Goal: Task Accomplishment & Management: Use online tool/utility

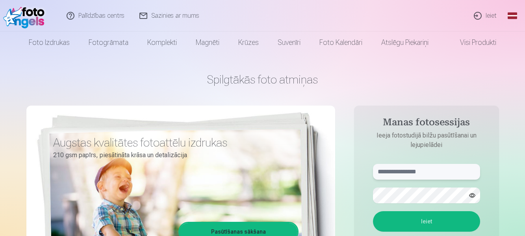
click at [382, 171] on input "text" at bounding box center [426, 172] width 107 height 16
type input "**********"
click at [448, 222] on button "Ieiet" at bounding box center [426, 221] width 107 height 20
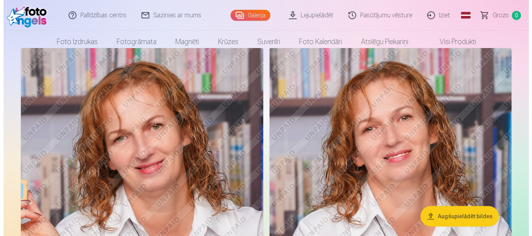
scroll to position [121, 0]
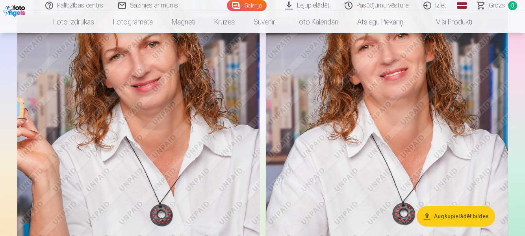
click at [467, 217] on button "Augšupielādēt bildes" at bounding box center [456, 216] width 78 height 20
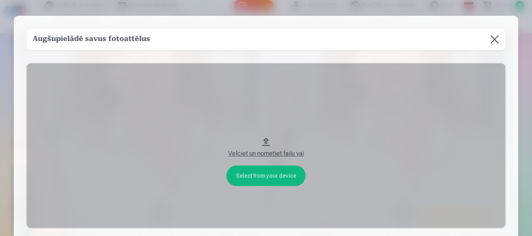
click at [258, 174] on button "Velciet un nometiet failu vai" at bounding box center [265, 145] width 479 height 165
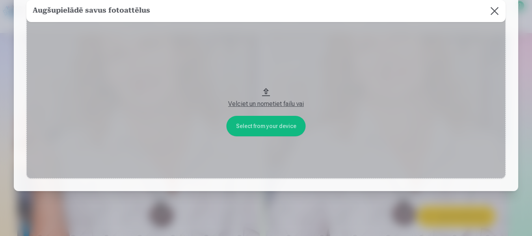
scroll to position [0, 0]
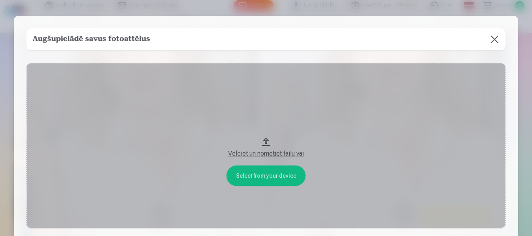
click at [263, 138] on button "Velciet un nometiet failu vai" at bounding box center [265, 145] width 479 height 165
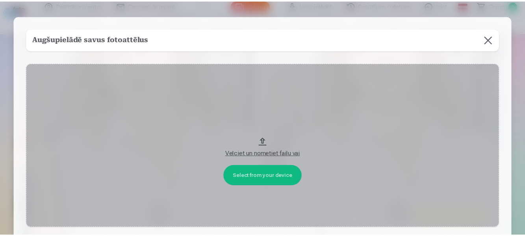
scroll to position [68, 0]
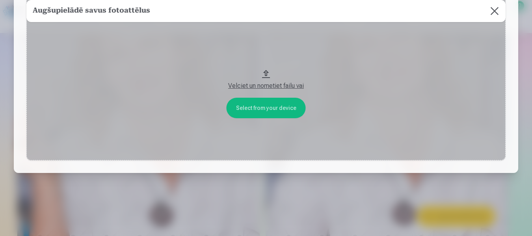
click at [258, 111] on button "Velciet un nometiet failu vai" at bounding box center [265, 77] width 479 height 165
click at [493, 9] on button at bounding box center [494, 11] width 22 height 22
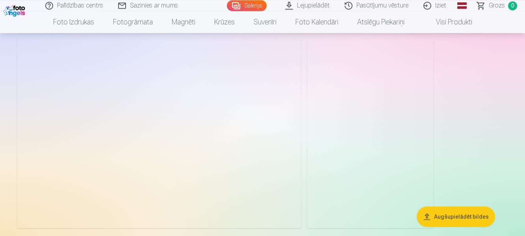
scroll to position [1085, 0]
